Goal: Check status: Check status

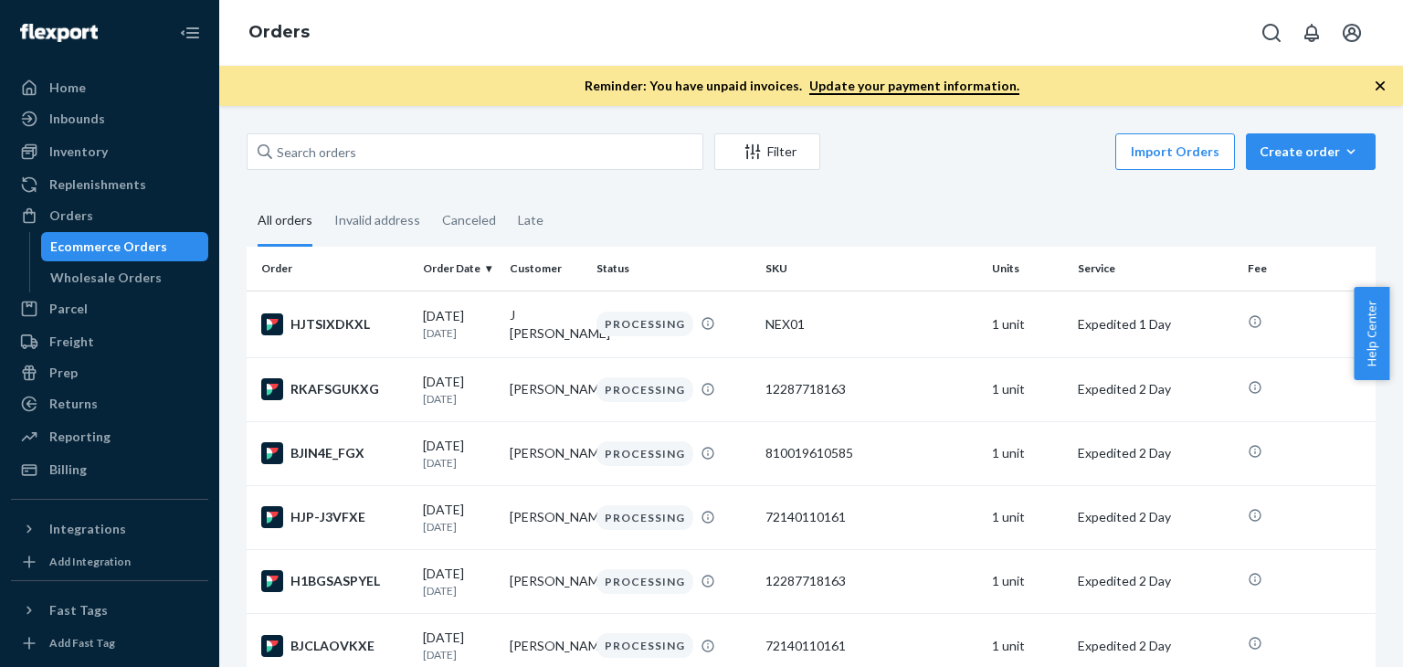
click at [104, 86] on div "Home" at bounding box center [110, 88] width 194 height 26
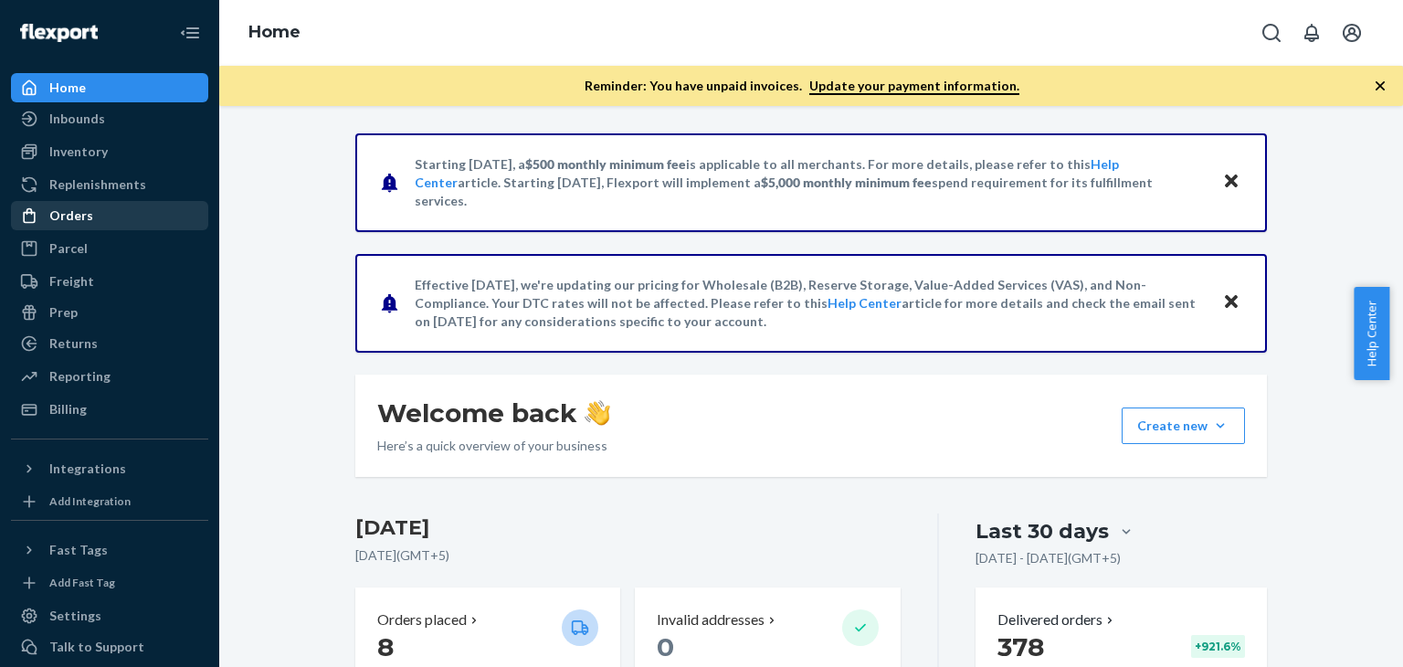
click at [79, 223] on div "Orders" at bounding box center [71, 215] width 44 height 18
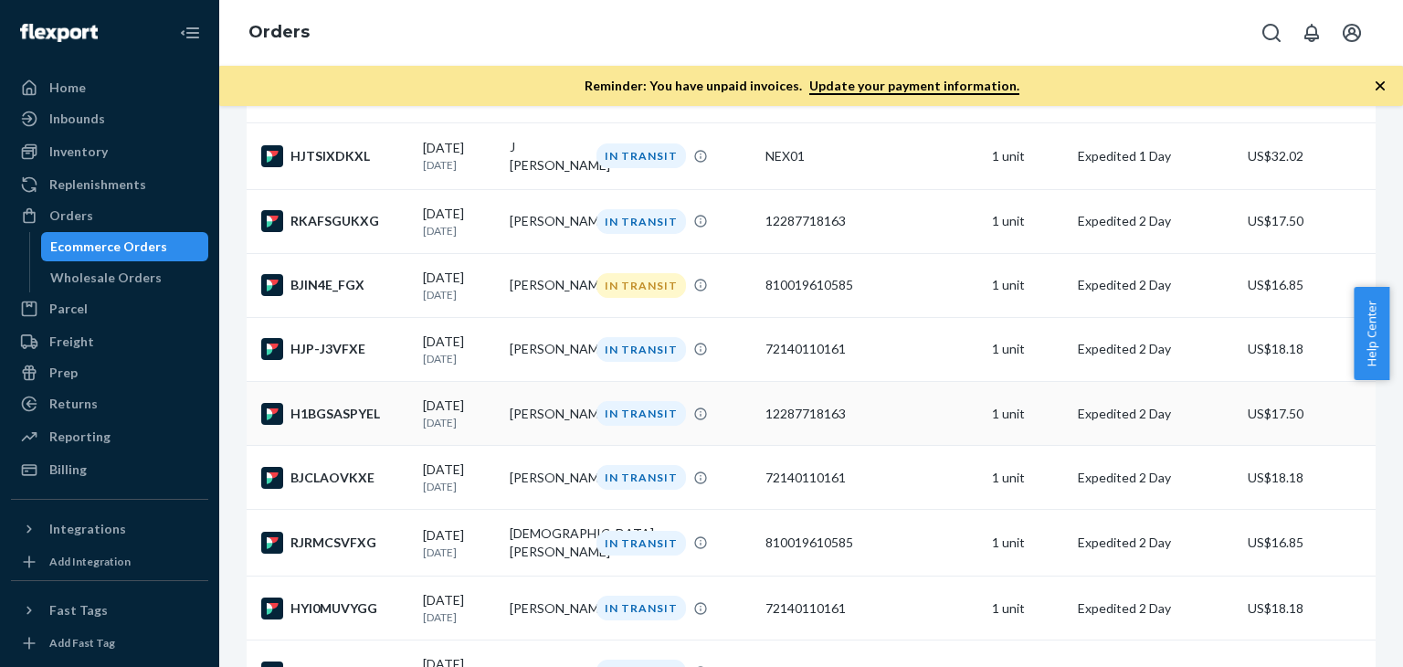
scroll to position [274, 0]
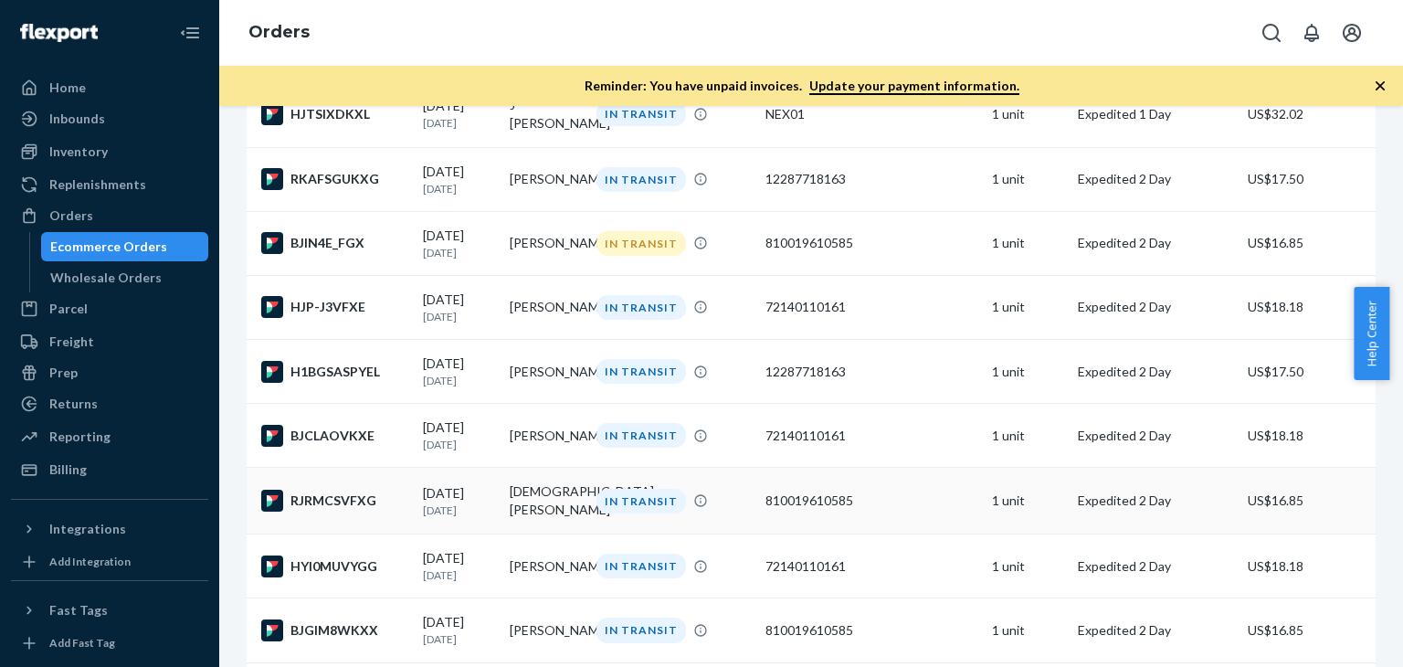
click at [900, 510] on div "810019610585" at bounding box center [870, 500] width 211 height 18
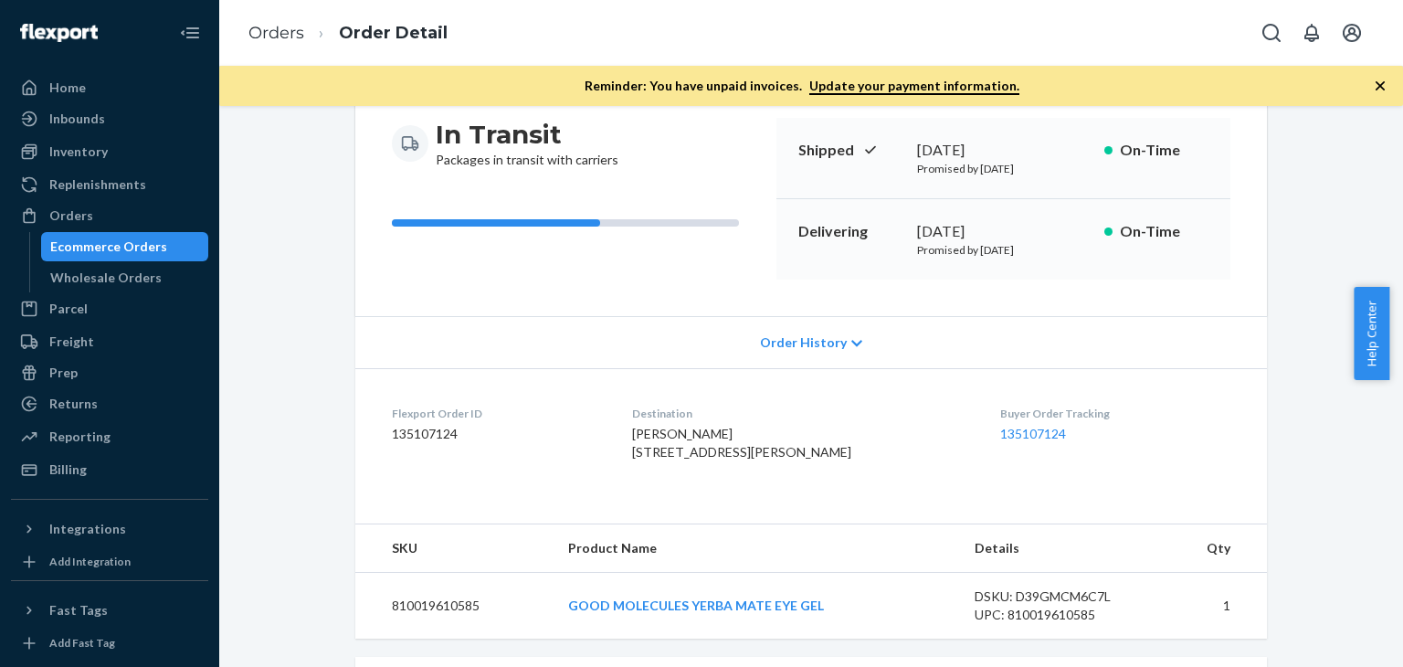
scroll to position [274, 0]
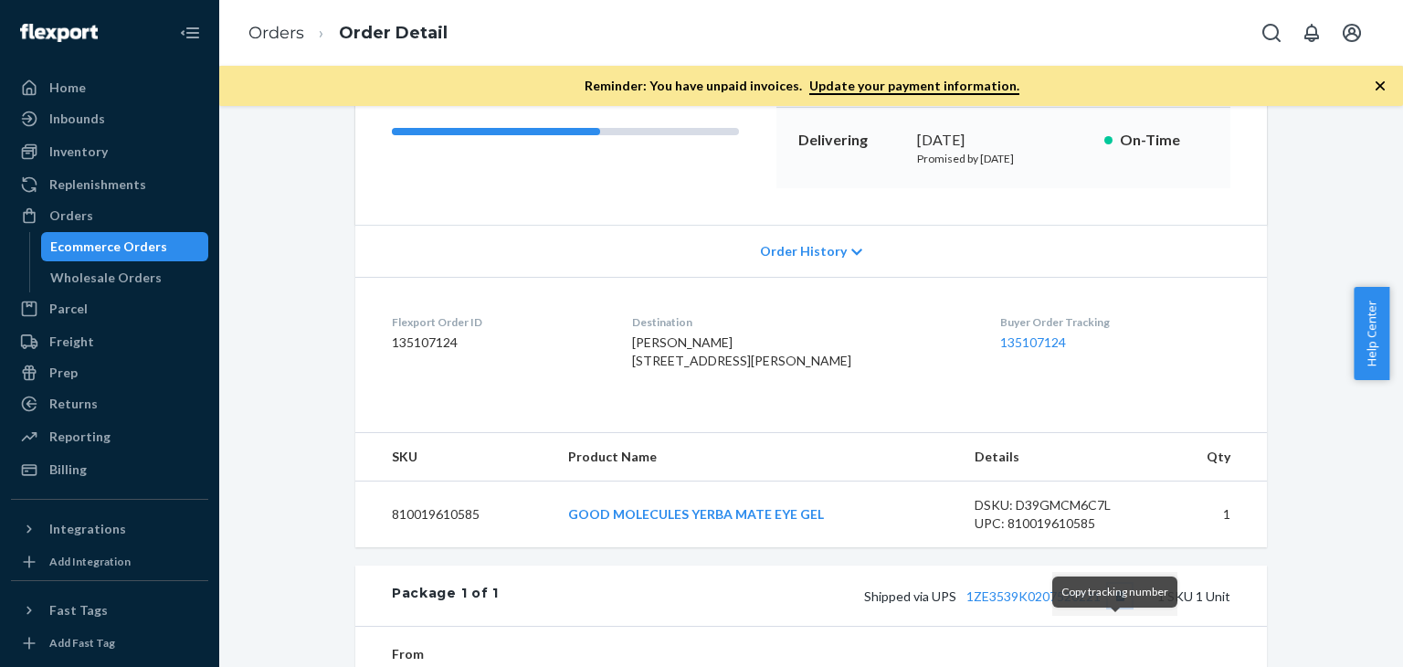
click at [1111, 607] on button "Copy tracking number" at bounding box center [1120, 596] width 24 height 24
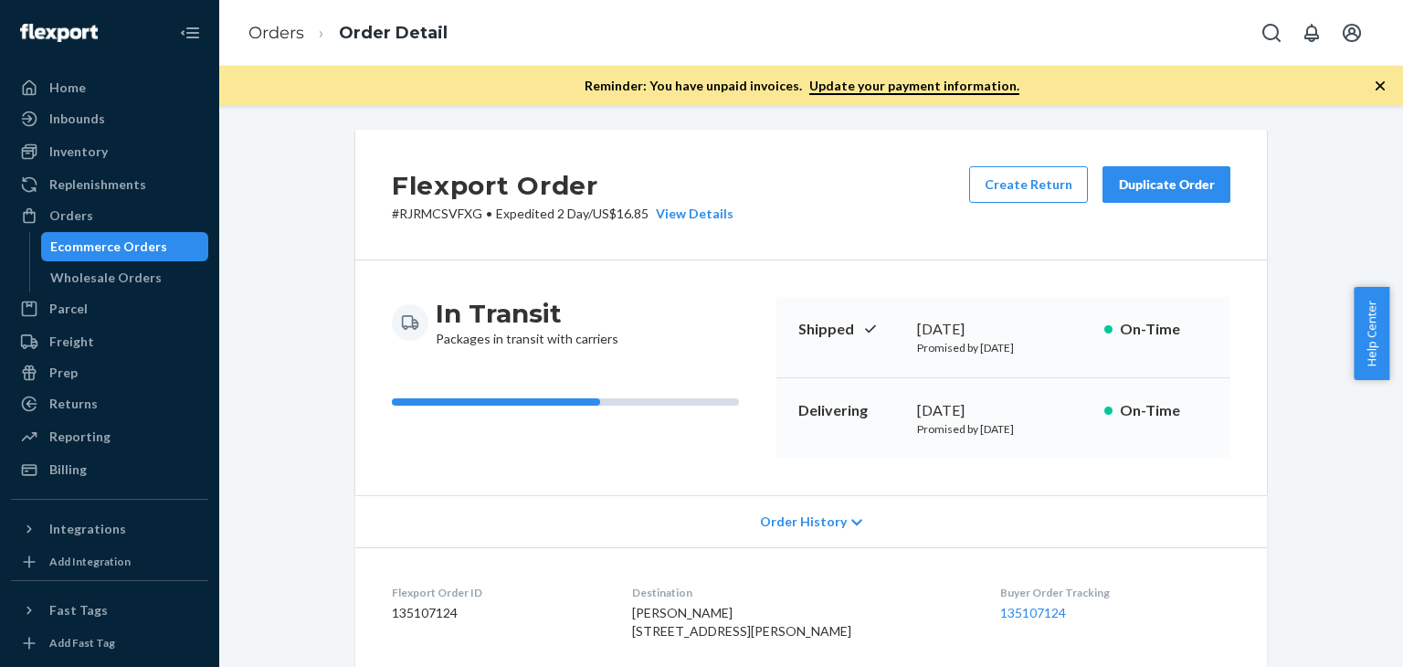
scroll to position [0, 0]
